Goal: Task Accomplishment & Management: Use online tool/utility

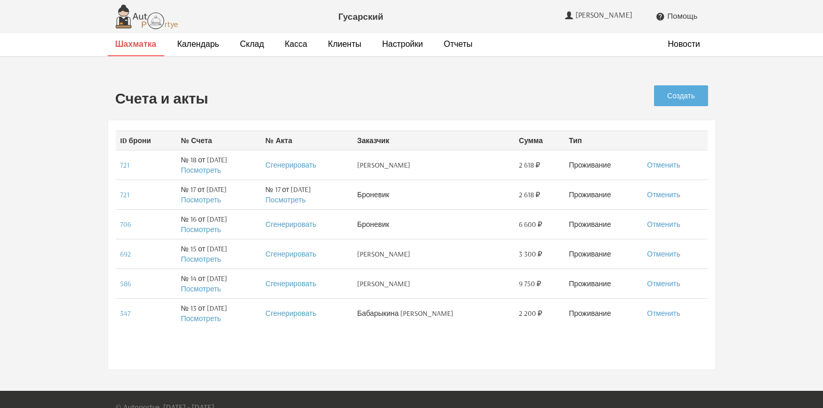
click at [146, 47] on strong "Шахматка" at bounding box center [135, 43] width 41 height 10
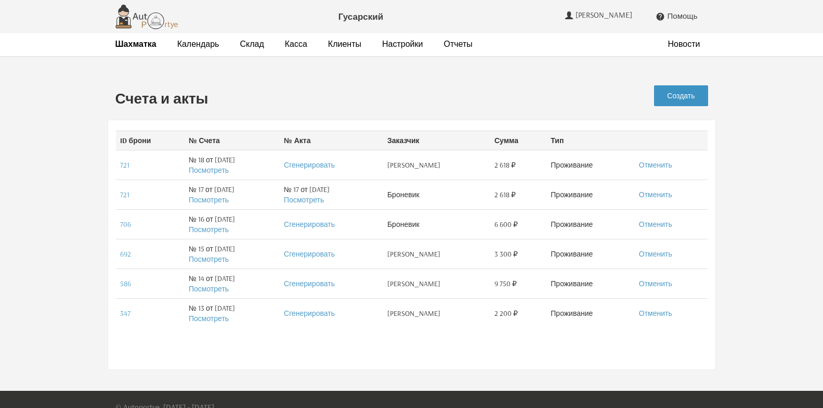
click at [683, 96] on link "Создать" at bounding box center [681, 95] width 54 height 21
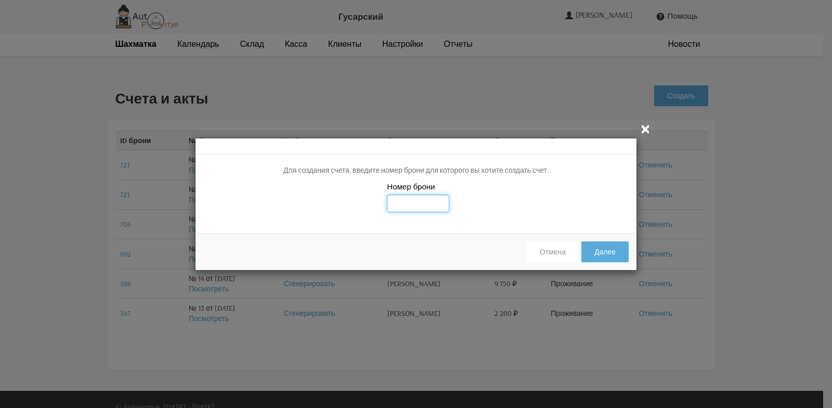
click at [406, 203] on input "text" at bounding box center [418, 203] width 62 height 18
type input "599"
click at [598, 250] on button "Далее" at bounding box center [604, 251] width 47 height 21
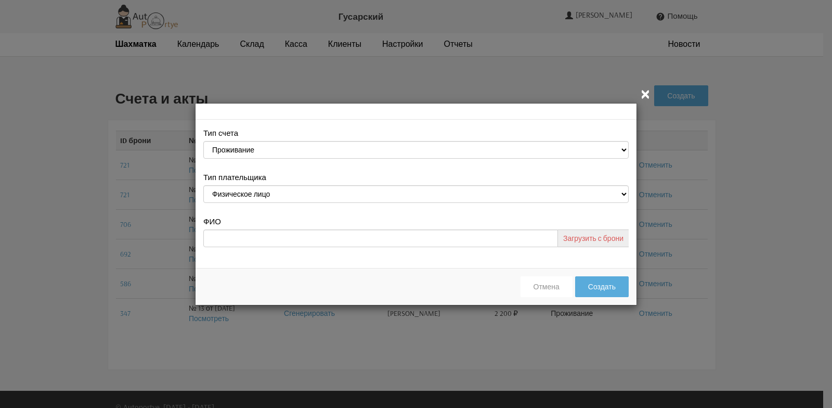
click at [596, 241] on link "Загрузить с брони" at bounding box center [593, 238] width 71 height 18
type input "Спротсмены"
click at [645, 98] on icon "" at bounding box center [645, 93] width 12 height 12
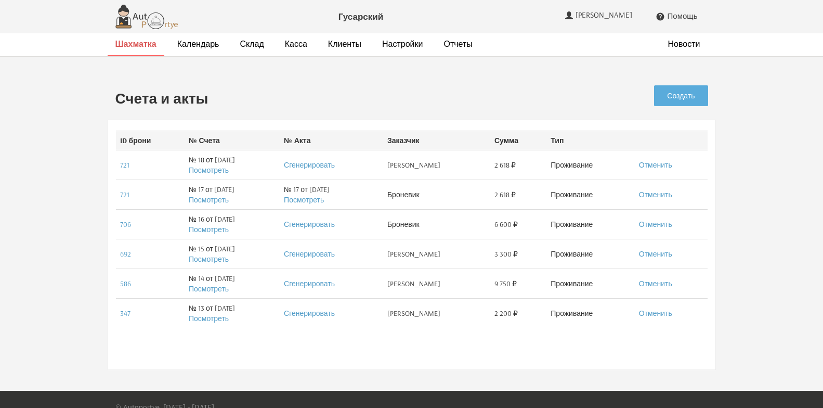
click at [118, 46] on strong "Шахматка" at bounding box center [135, 43] width 41 height 10
